Goal: Download file/media

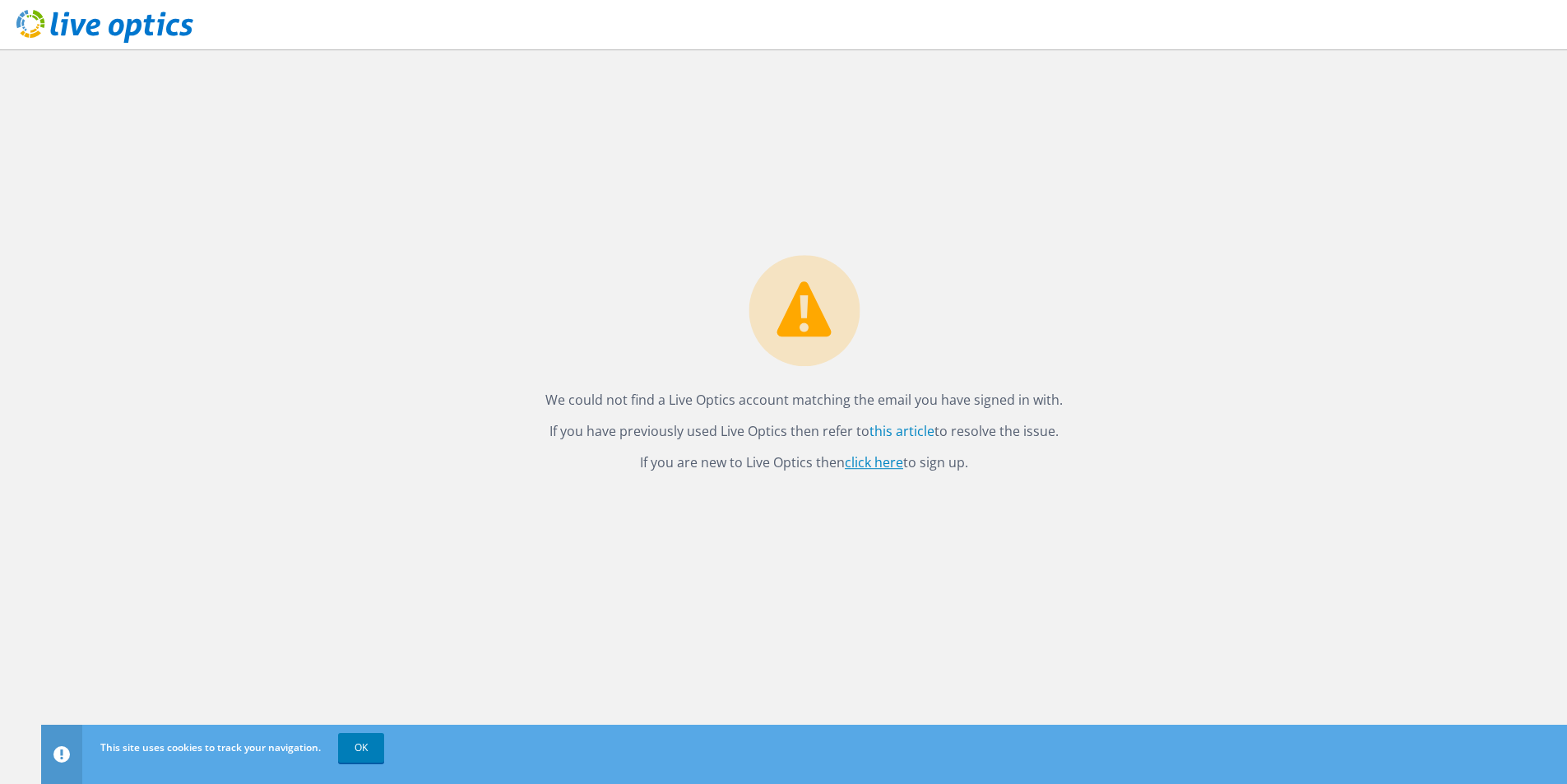
click at [888, 462] on link "click here" at bounding box center [874, 462] width 58 height 18
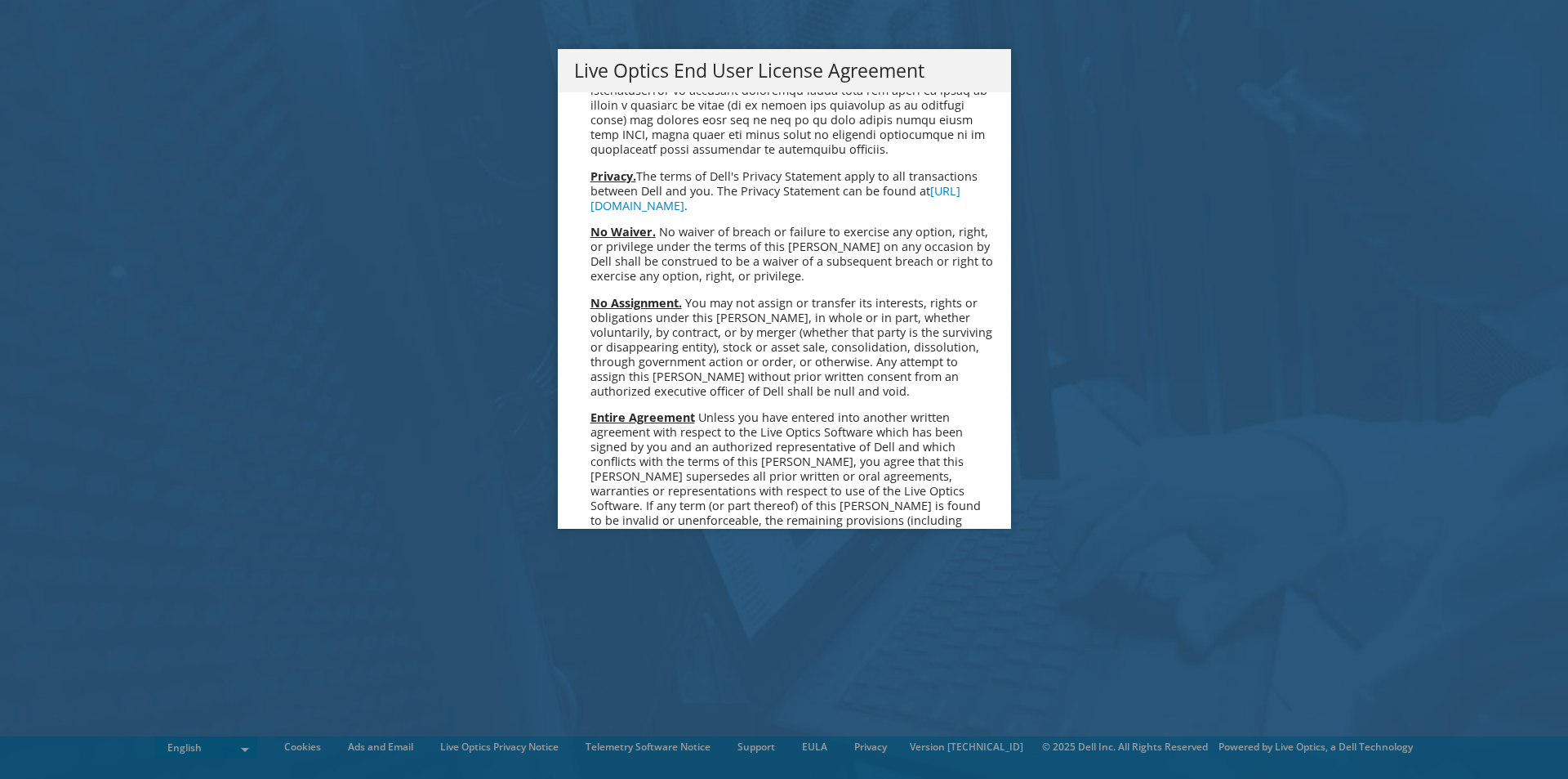
scroll to position [6180, 0]
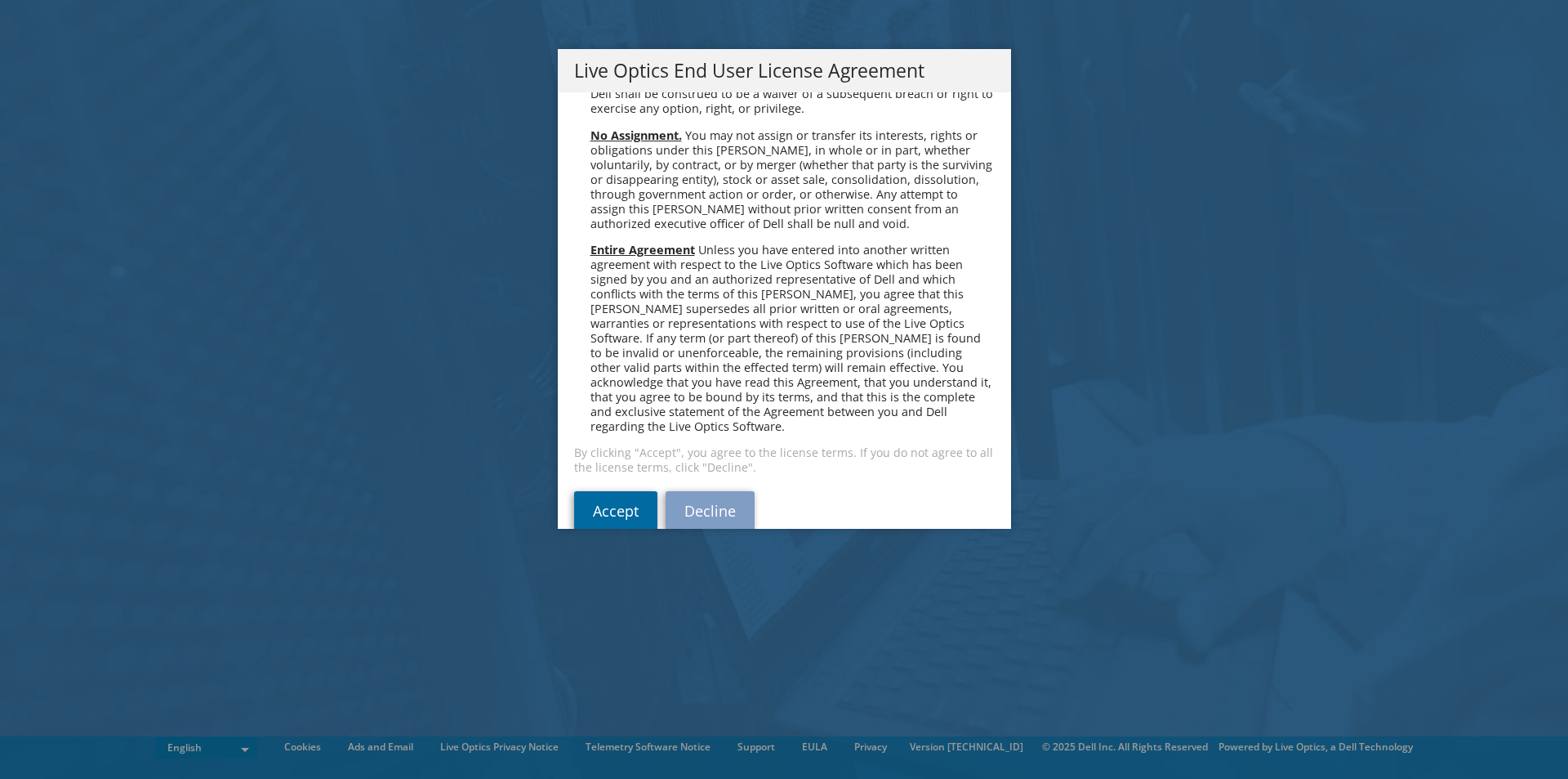
click at [616, 491] on link "Accept" at bounding box center [616, 511] width 83 height 39
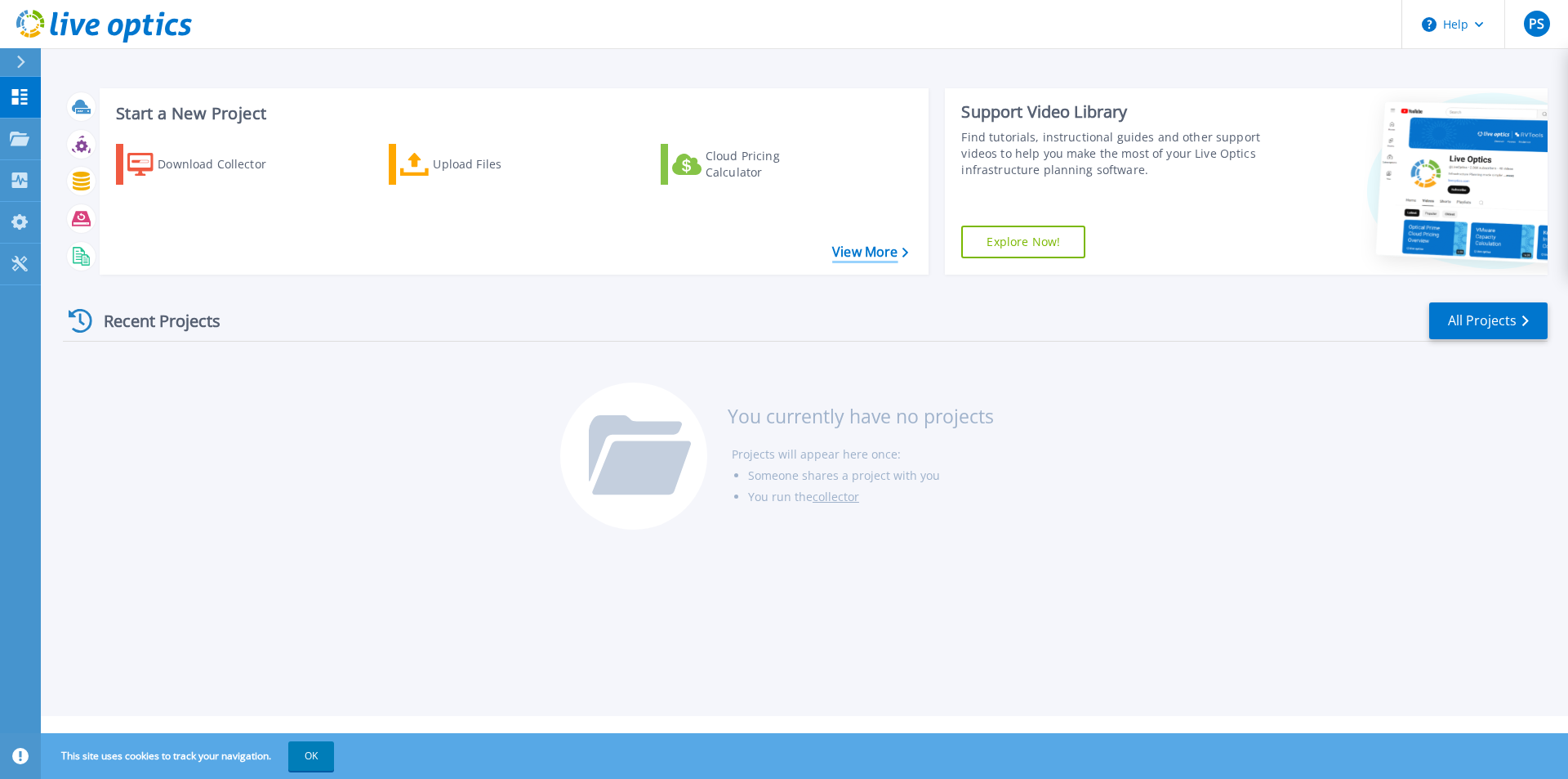
click at [849, 249] on link "View More" at bounding box center [870, 252] width 76 height 16
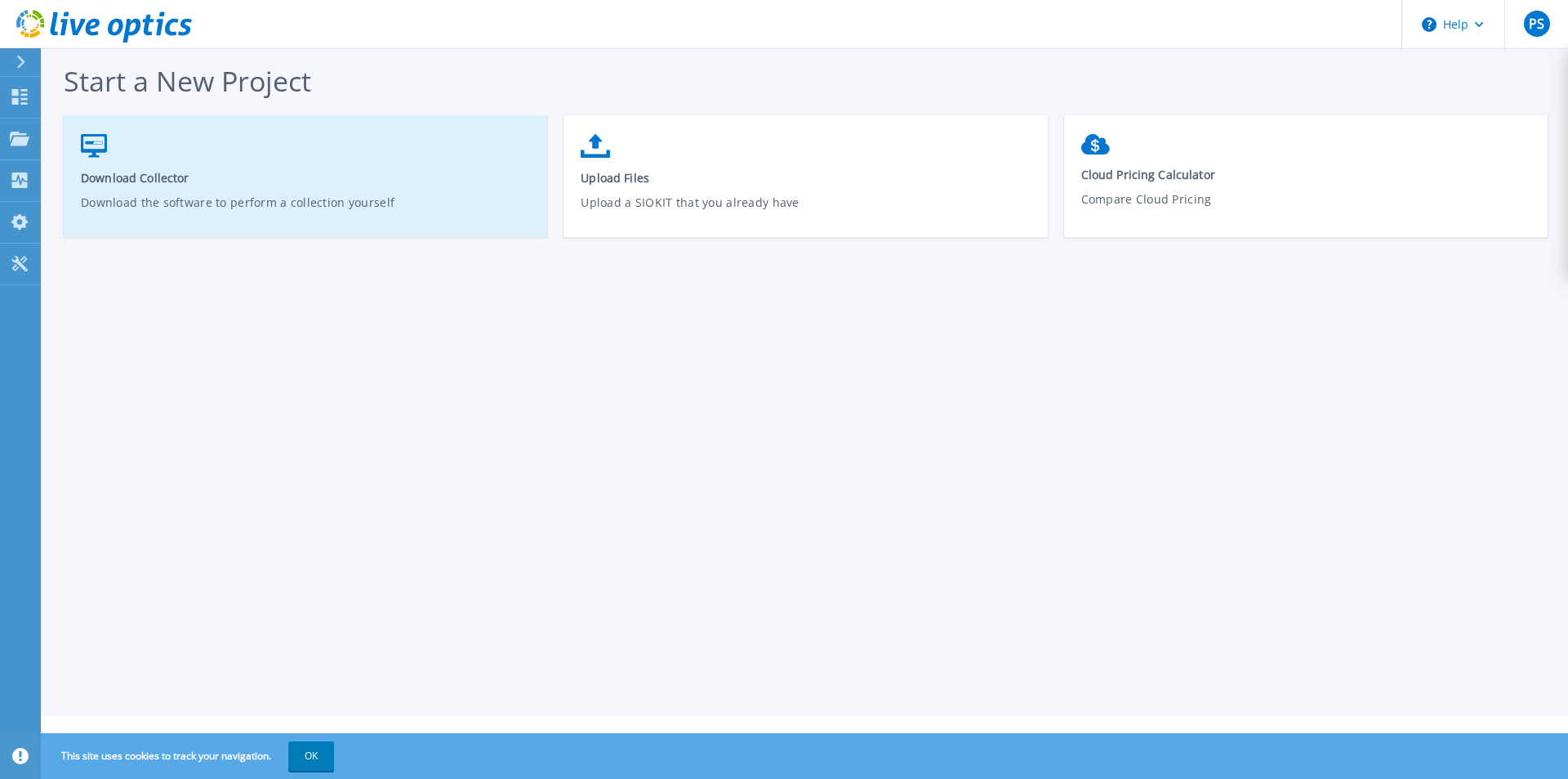
click at [214, 180] on span "Download Collector" at bounding box center [306, 177] width 450 height 16
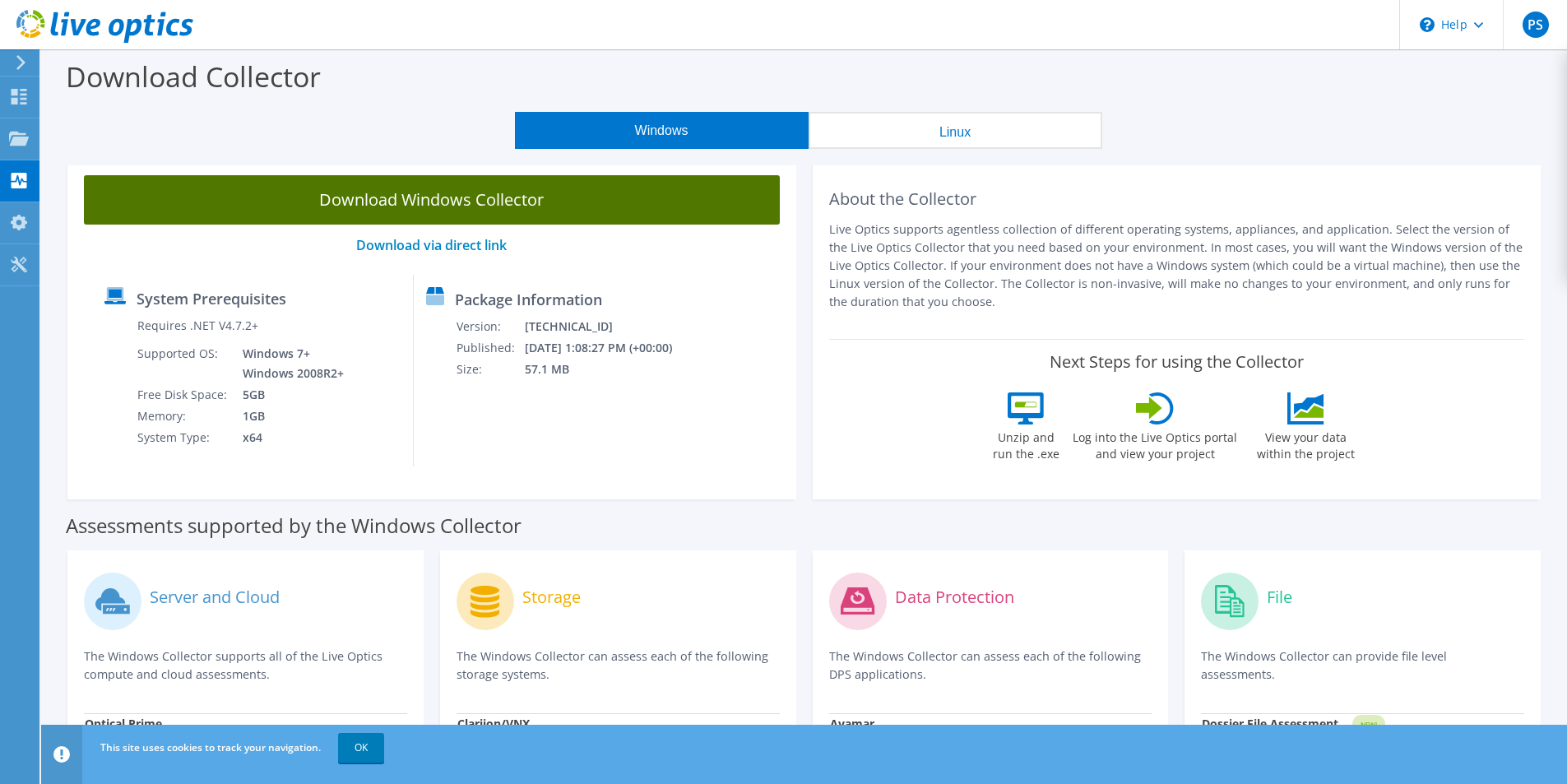
click at [416, 199] on link "Download Windows Collector" at bounding box center [432, 200] width 696 height 49
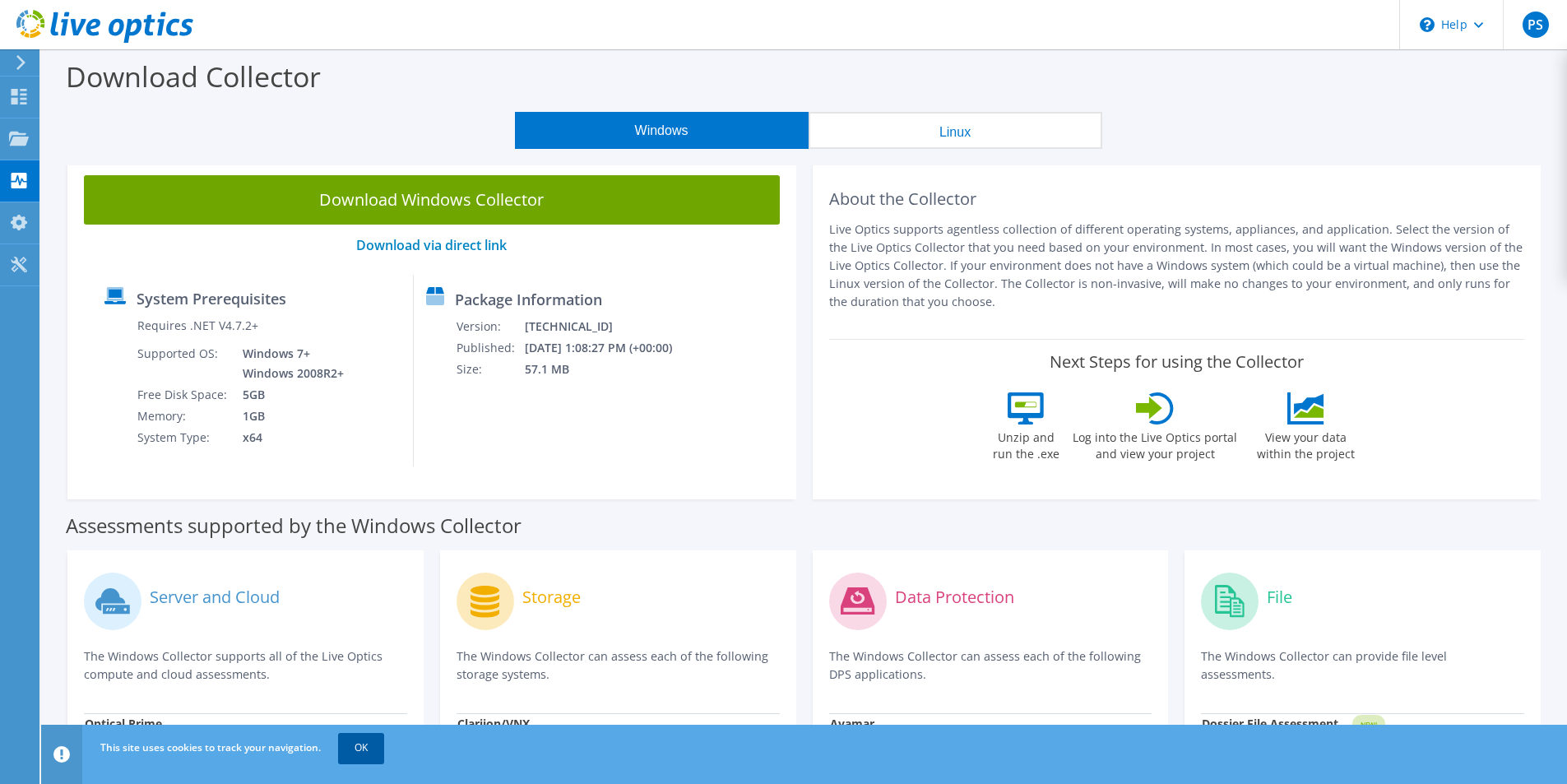
click at [356, 746] on link "OK" at bounding box center [361, 748] width 46 height 30
